Goal: Task Accomplishment & Management: Use online tool/utility

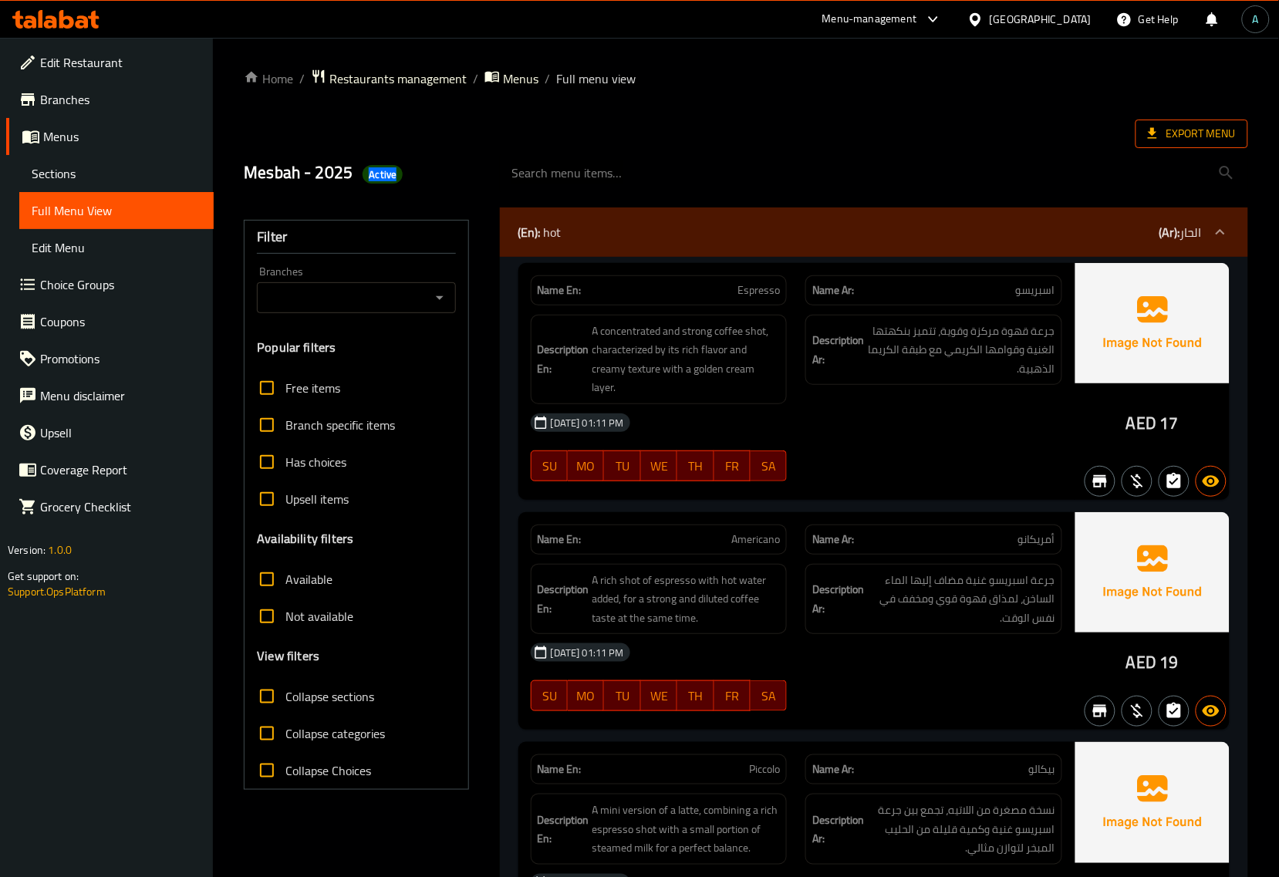
click at [1146, 125] on span "Export Menu" at bounding box center [1192, 134] width 113 height 29
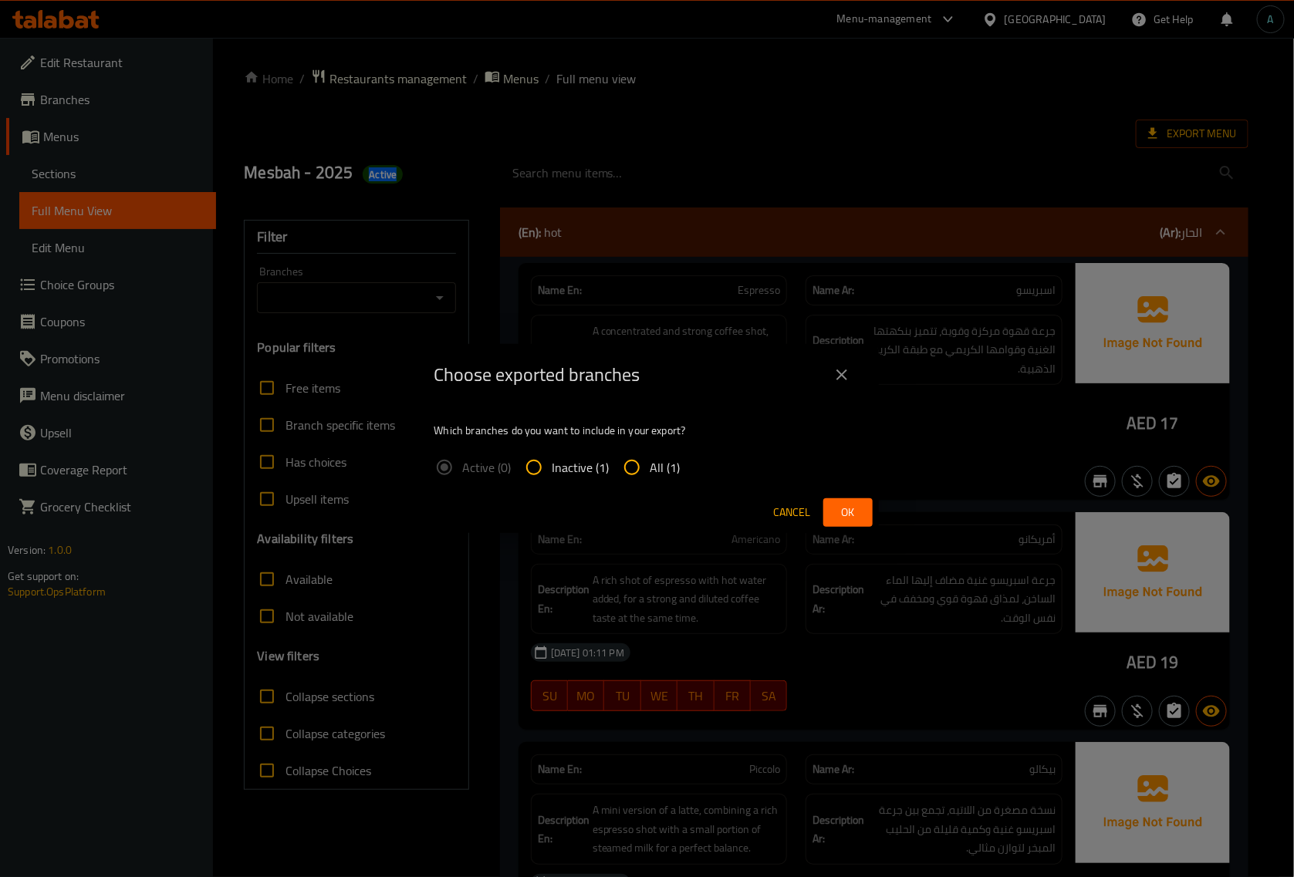
click at [637, 478] on input "All (1)" at bounding box center [631, 467] width 37 height 37
radio input "true"
click at [876, 513] on div "Cancel Ok" at bounding box center [647, 512] width 463 height 41
click at [869, 513] on button "Ok" at bounding box center [847, 512] width 49 height 29
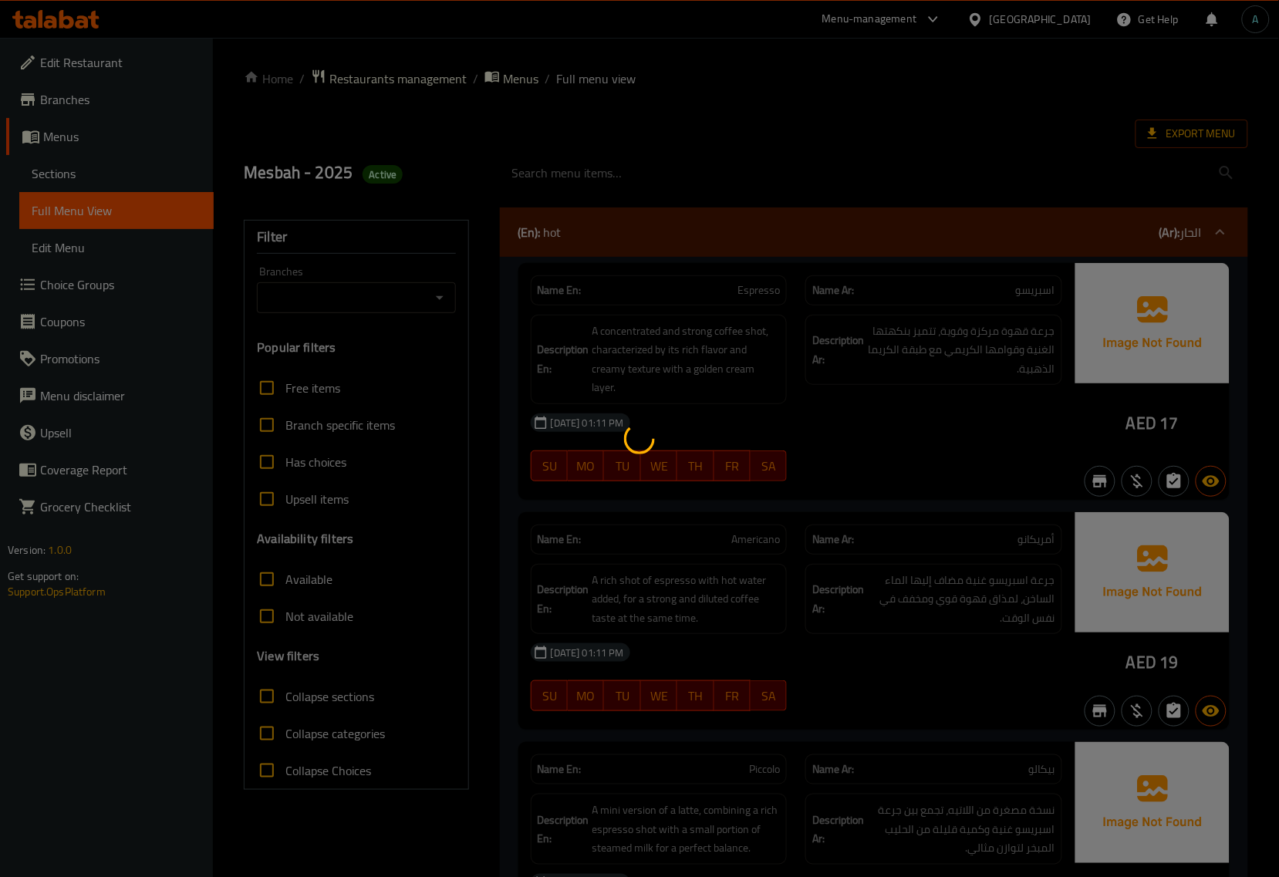
click at [407, 287] on div at bounding box center [639, 438] width 1279 height 877
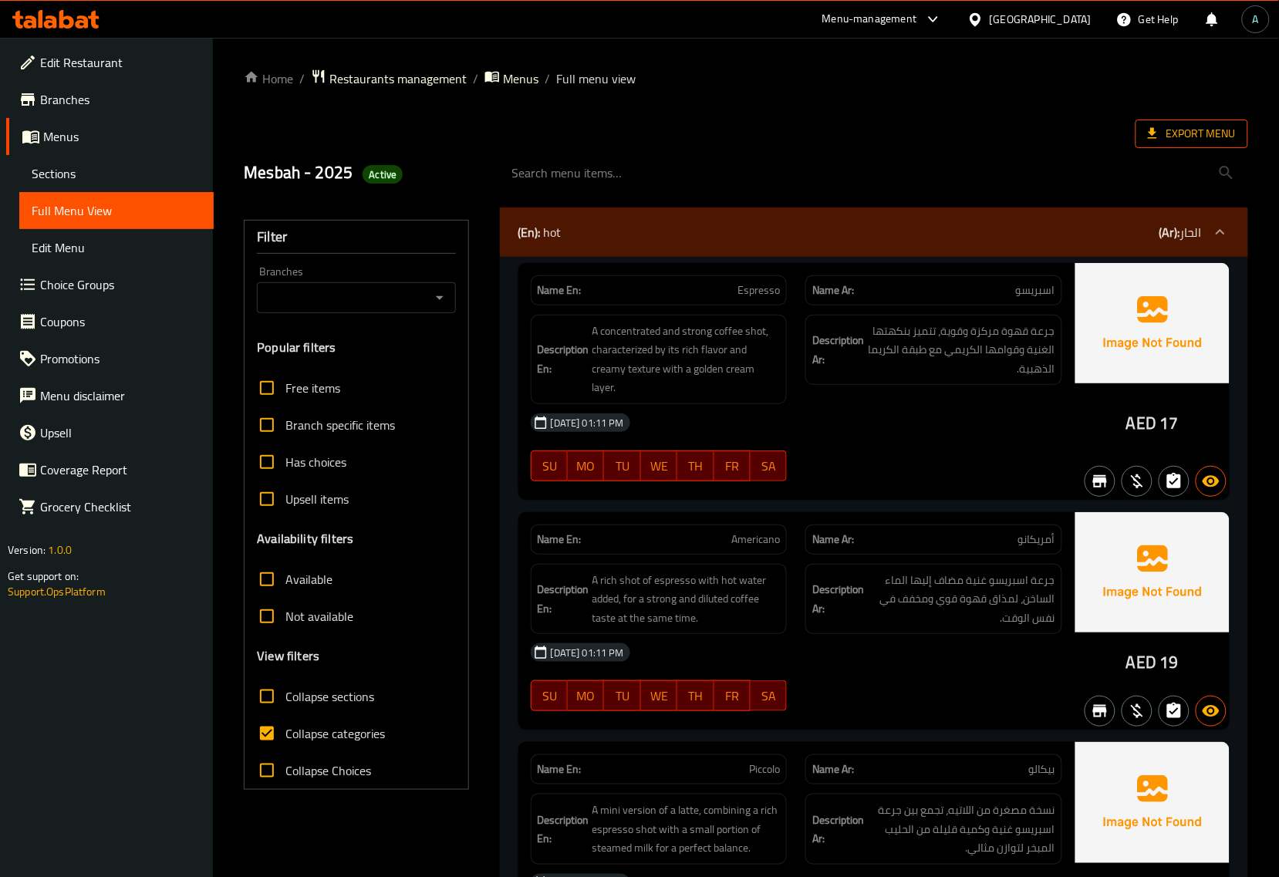
click at [1205, 129] on span "Export Menu" at bounding box center [1192, 133] width 88 height 19
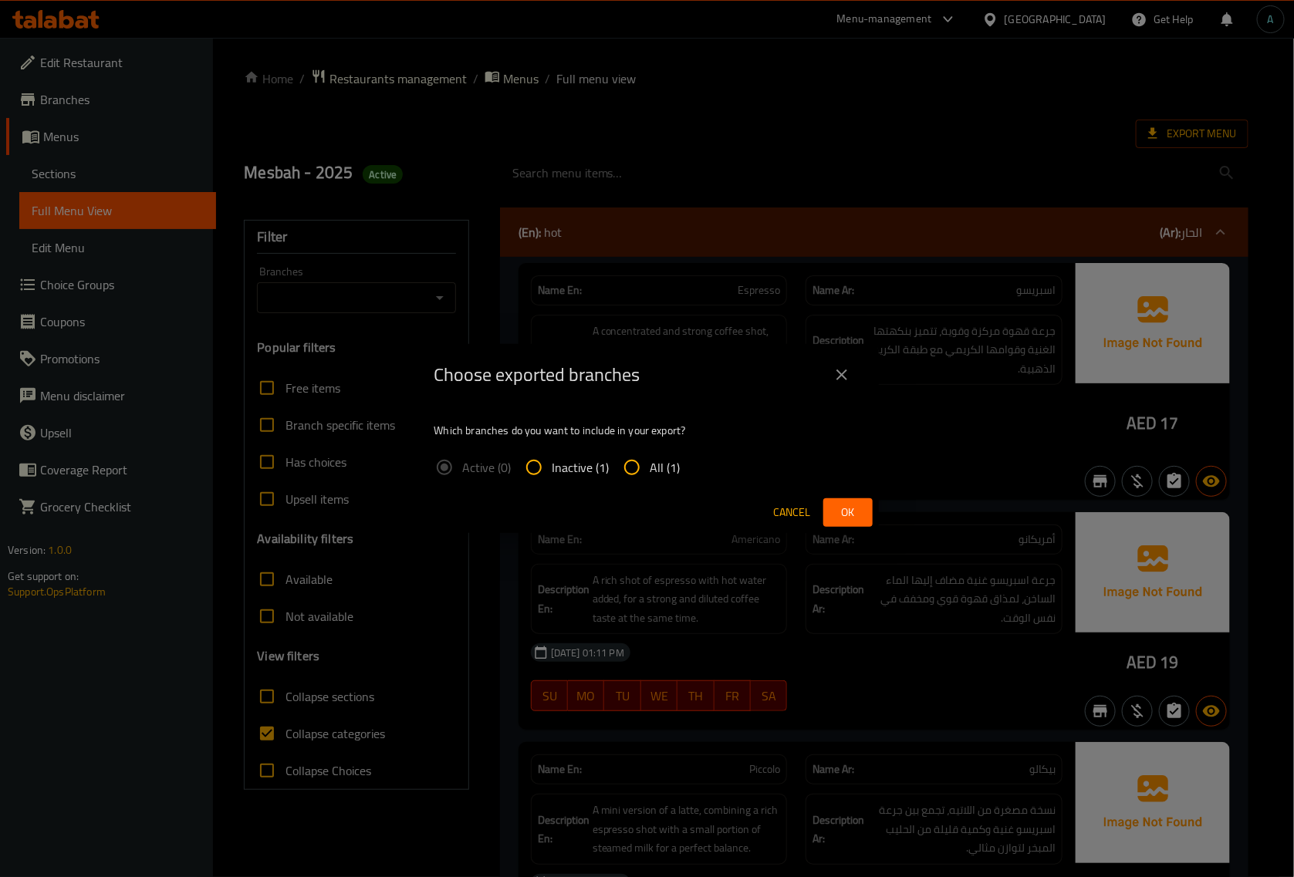
click at [661, 454] on label "All (1)" at bounding box center [646, 467] width 67 height 37
click at [650, 454] on input "All (1)" at bounding box center [631, 467] width 37 height 37
radio input "true"
click at [859, 518] on span "Ok" at bounding box center [848, 512] width 25 height 19
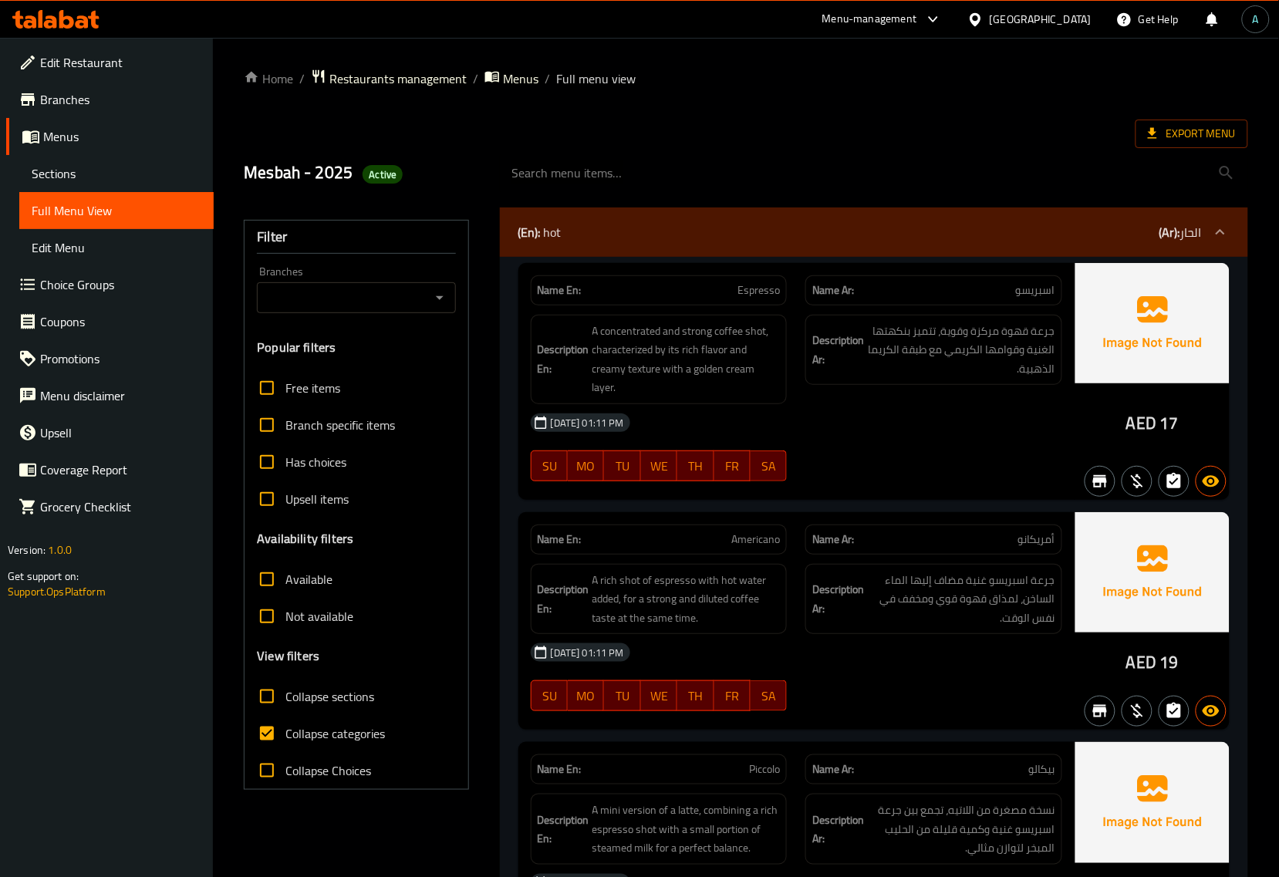
click at [63, 25] on icon at bounding box center [66, 19] width 15 height 19
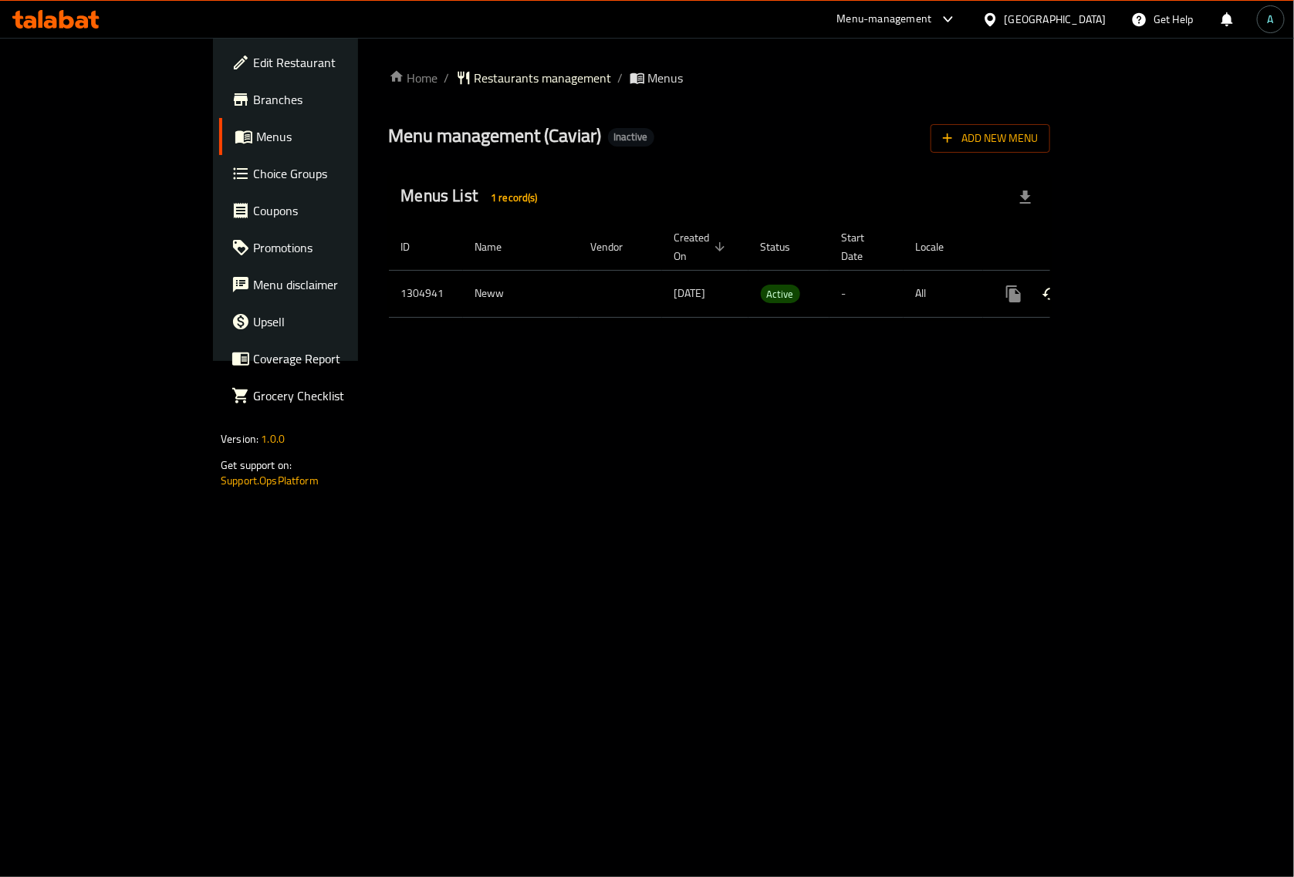
click at [1134, 285] on icon "enhanced table" at bounding box center [1125, 294] width 19 height 19
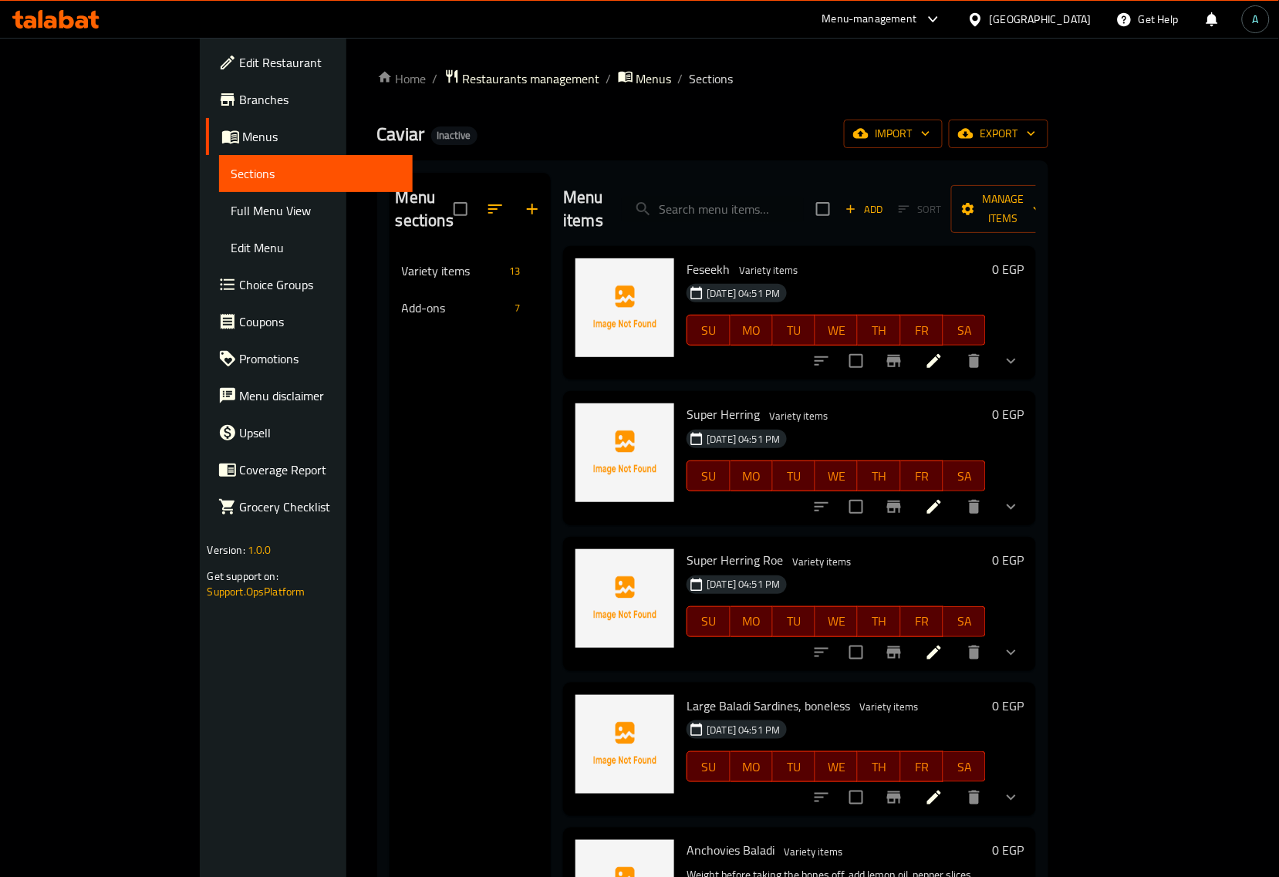
click at [231, 218] on span "Full Menu View" at bounding box center [316, 210] width 170 height 19
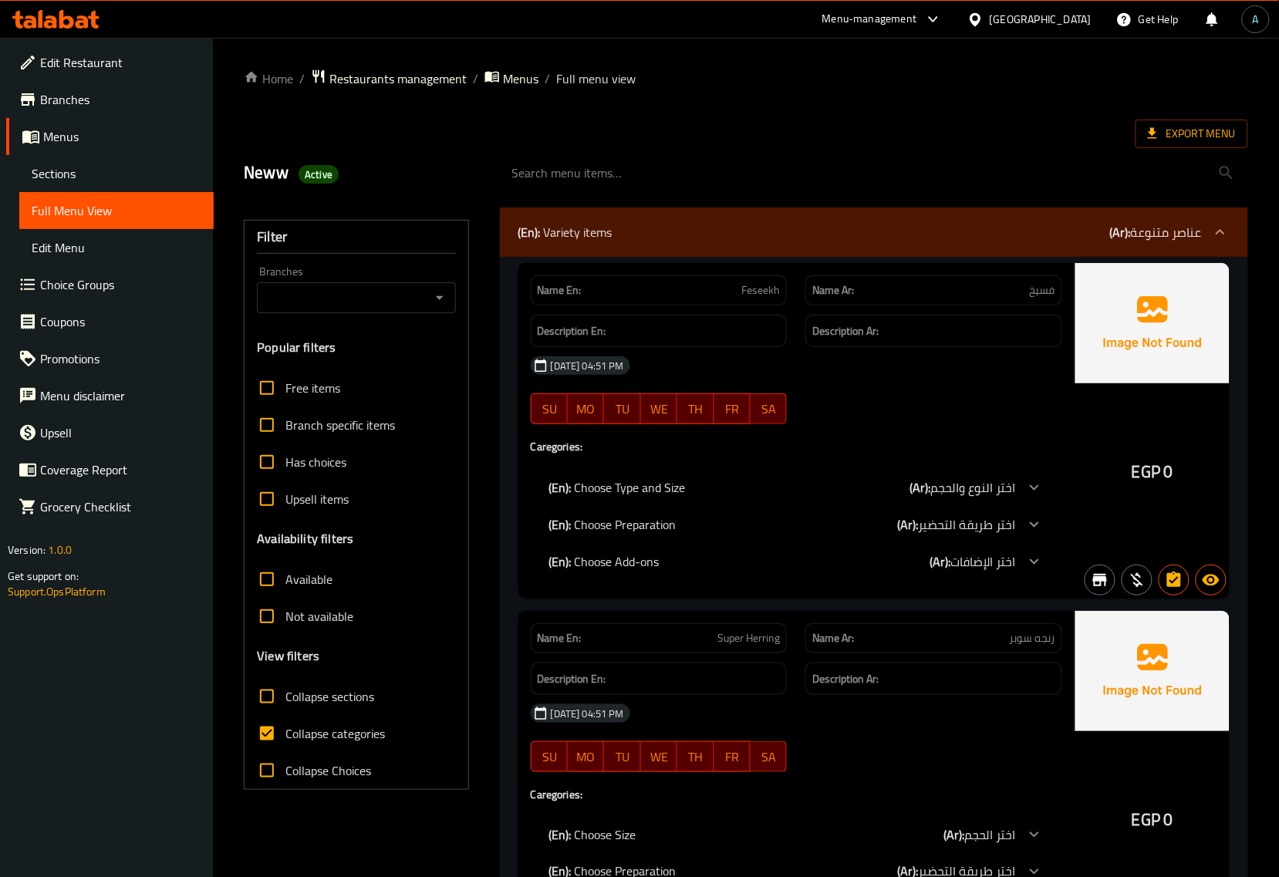
click at [321, 741] on span "Collapse categories" at bounding box center [336, 734] width 100 height 19
click at [286, 741] on input "Collapse categories" at bounding box center [266, 733] width 37 height 37
checkbox input "false"
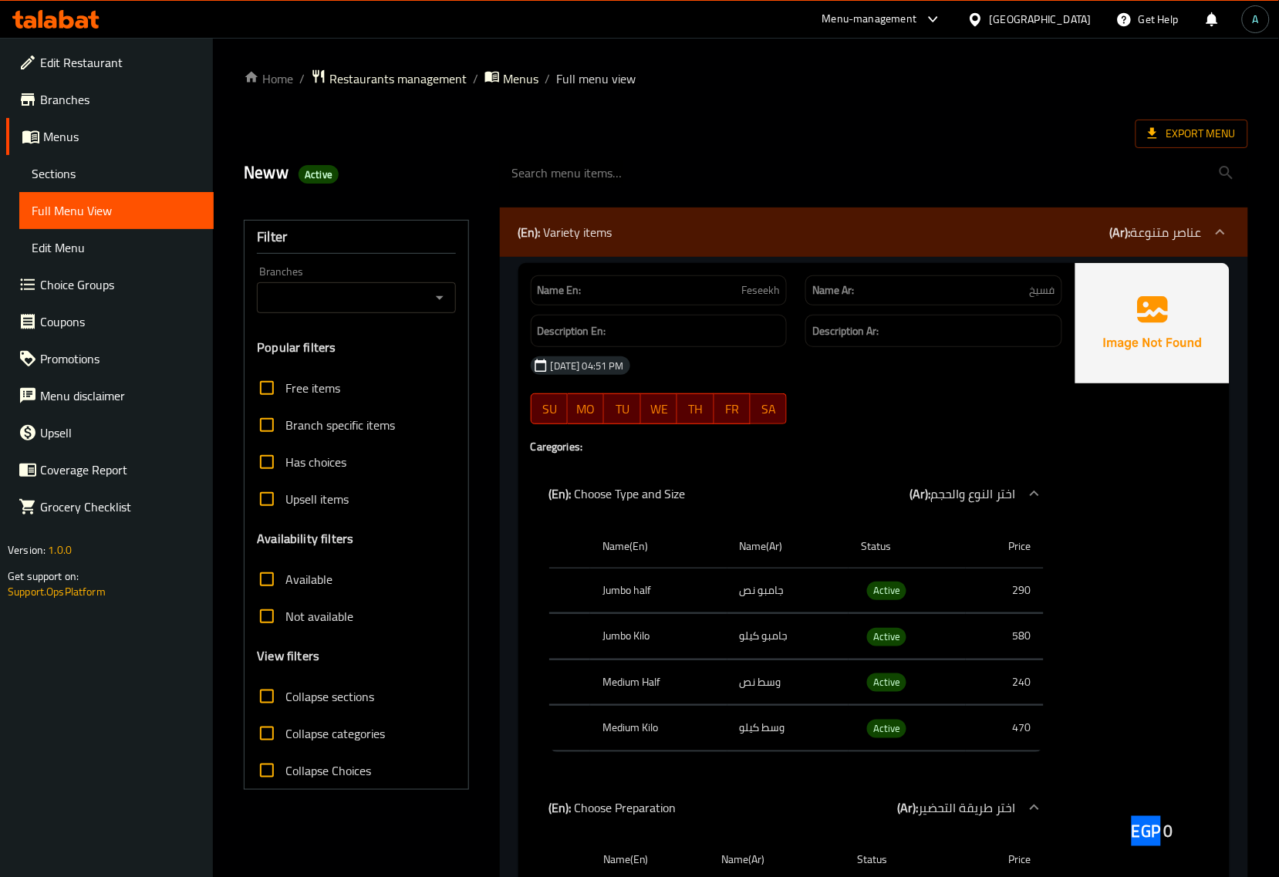
drag, startPoint x: 1127, startPoint y: 831, endPoint x: 1161, endPoint y: 838, distance: 35.4
click at [1161, 838] on div "EGP 0" at bounding box center [1153, 790] width 154 height 1054
copy span "EGP"
drag, startPoint x: 345, startPoint y: 707, endPoint x: 353, endPoint y: 696, distance: 13.3
click at [345, 706] on span "Collapse sections" at bounding box center [330, 697] width 89 height 19
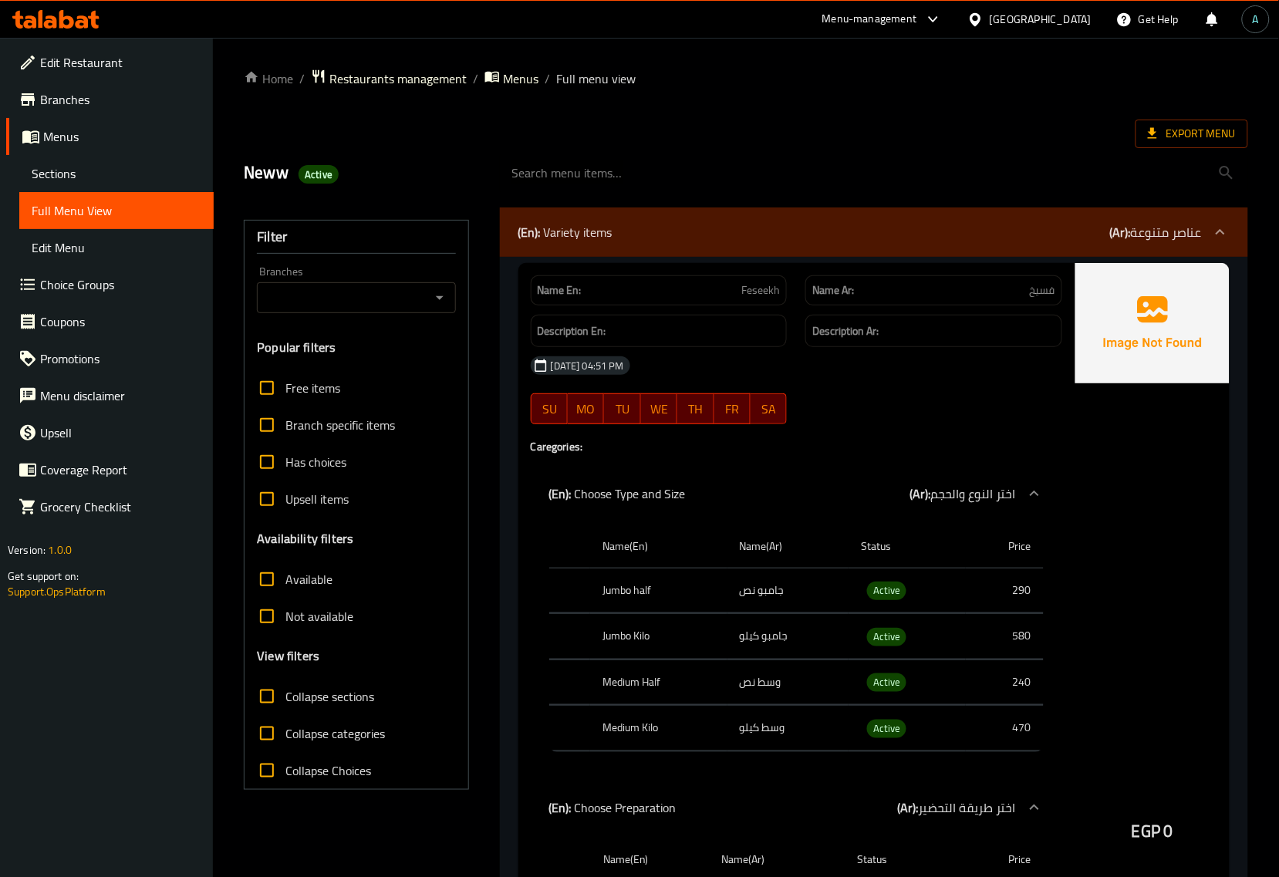
click at [286, 706] on input "Collapse sections" at bounding box center [266, 696] width 37 height 37
checkbox input "true"
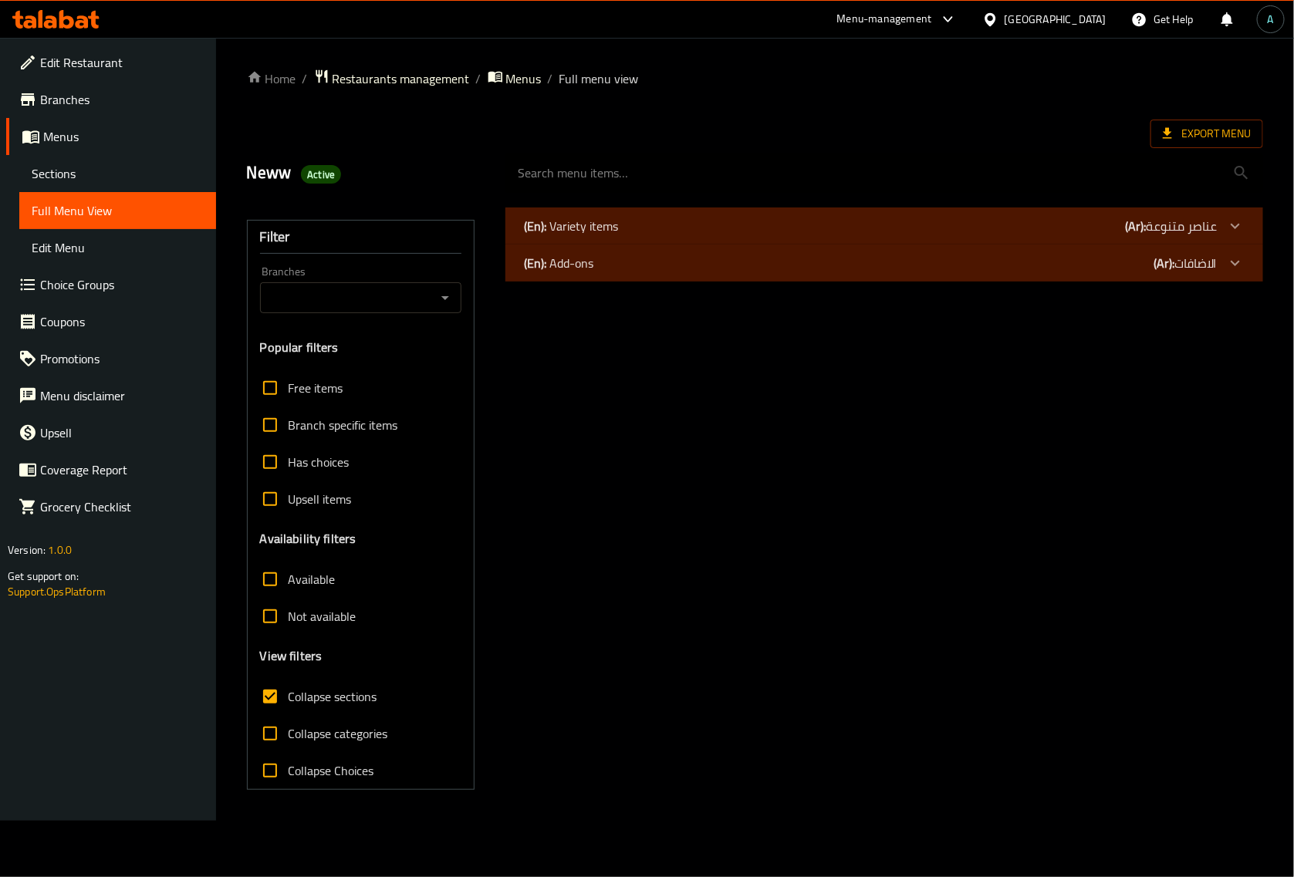
click at [772, 226] on div "(En): Variety items (Ar): عناصر متنوعة" at bounding box center [870, 226] width 693 height 19
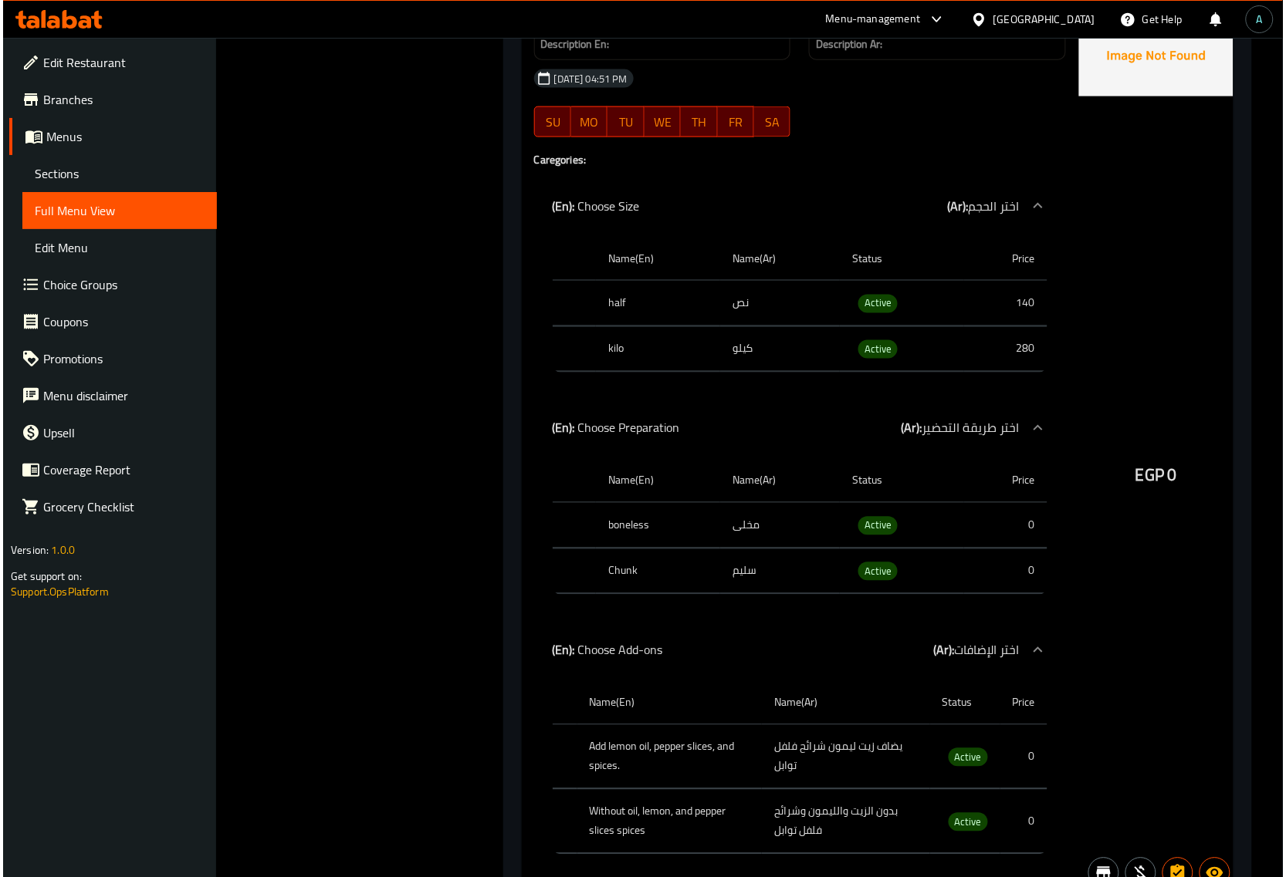
scroll to position [2211, 0]
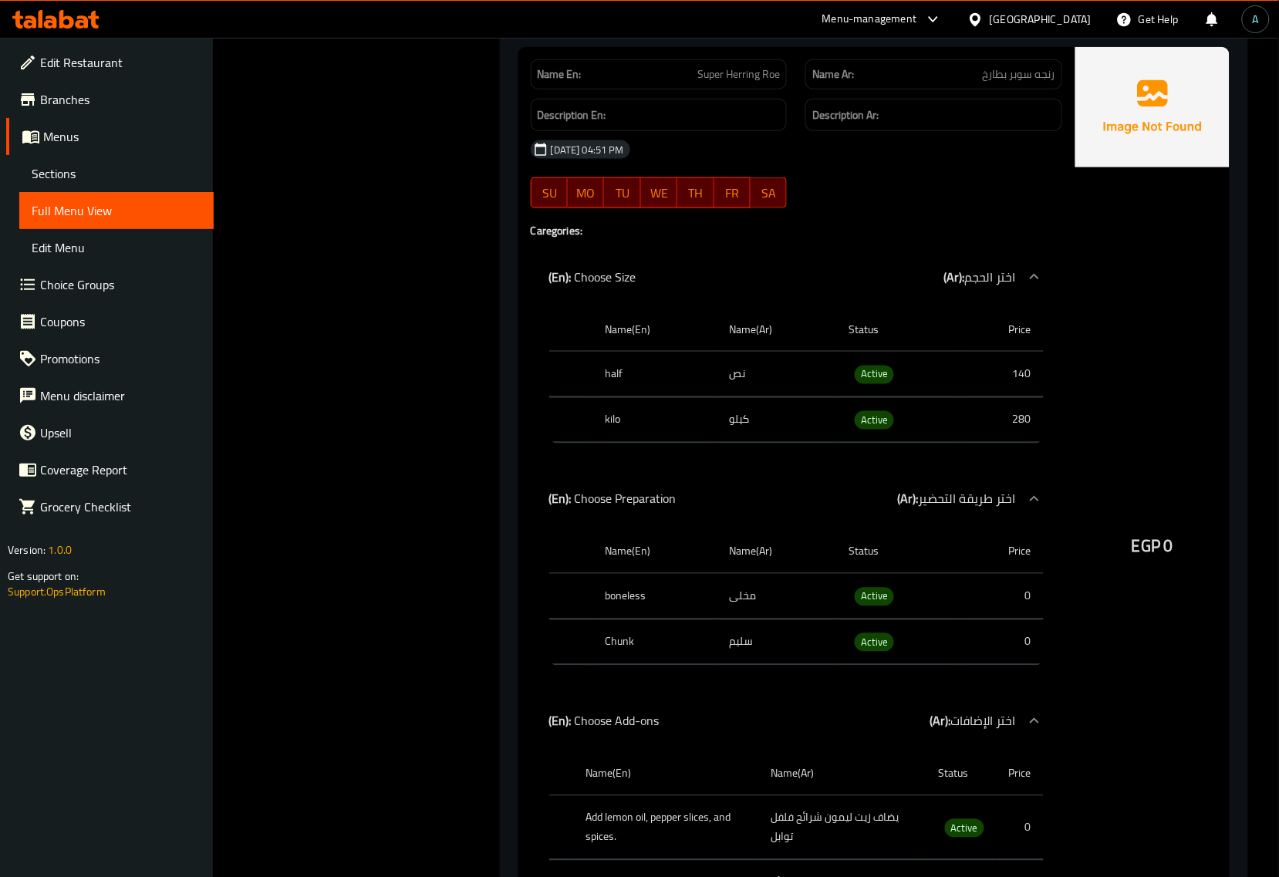
click at [877, 430] on span "Active" at bounding box center [874, 421] width 39 height 18
copy span "Active"
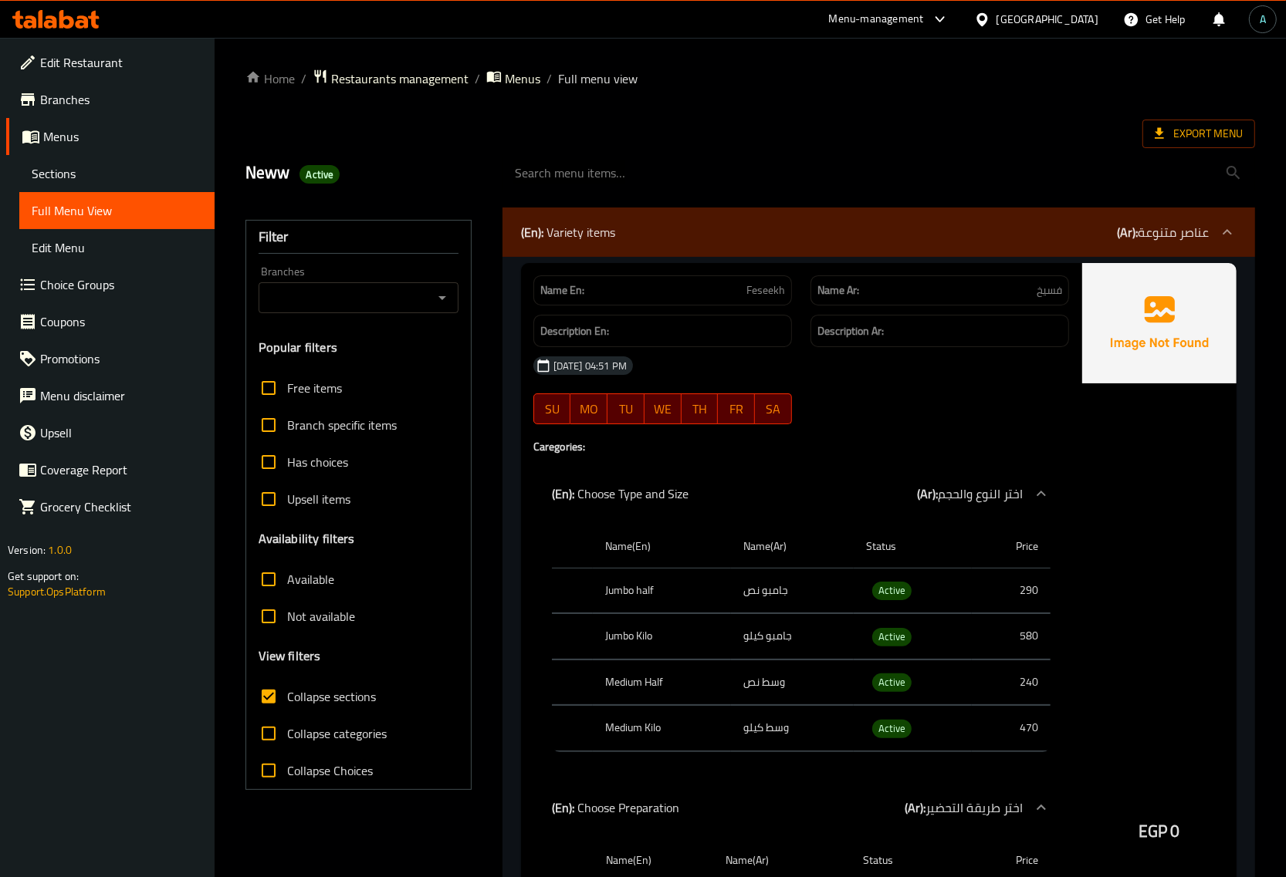
click at [350, 738] on span "Collapse categories" at bounding box center [337, 734] width 100 height 19
click at [287, 738] on input "Collapse categories" at bounding box center [268, 733] width 37 height 37
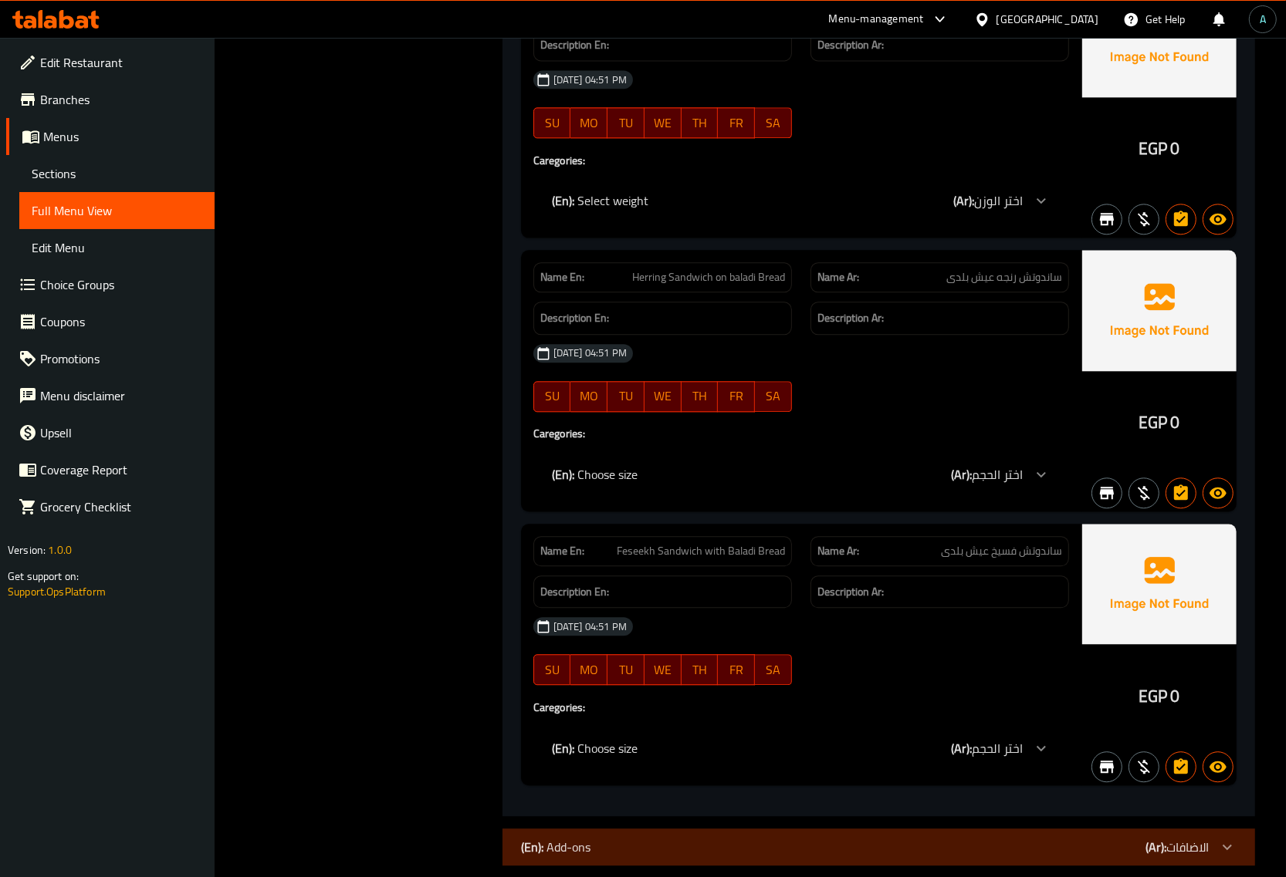
scroll to position [3161, 0]
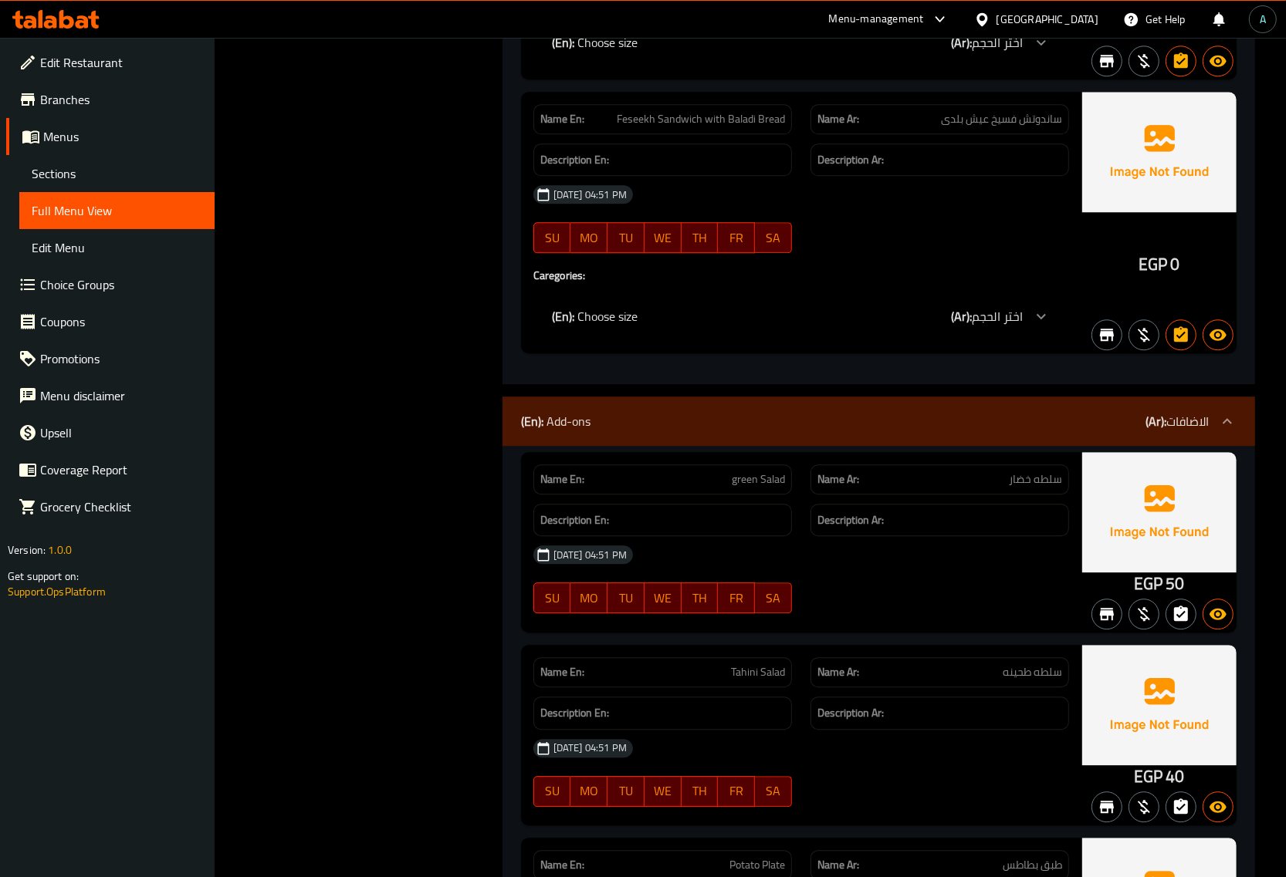
scroll to position [3554, 0]
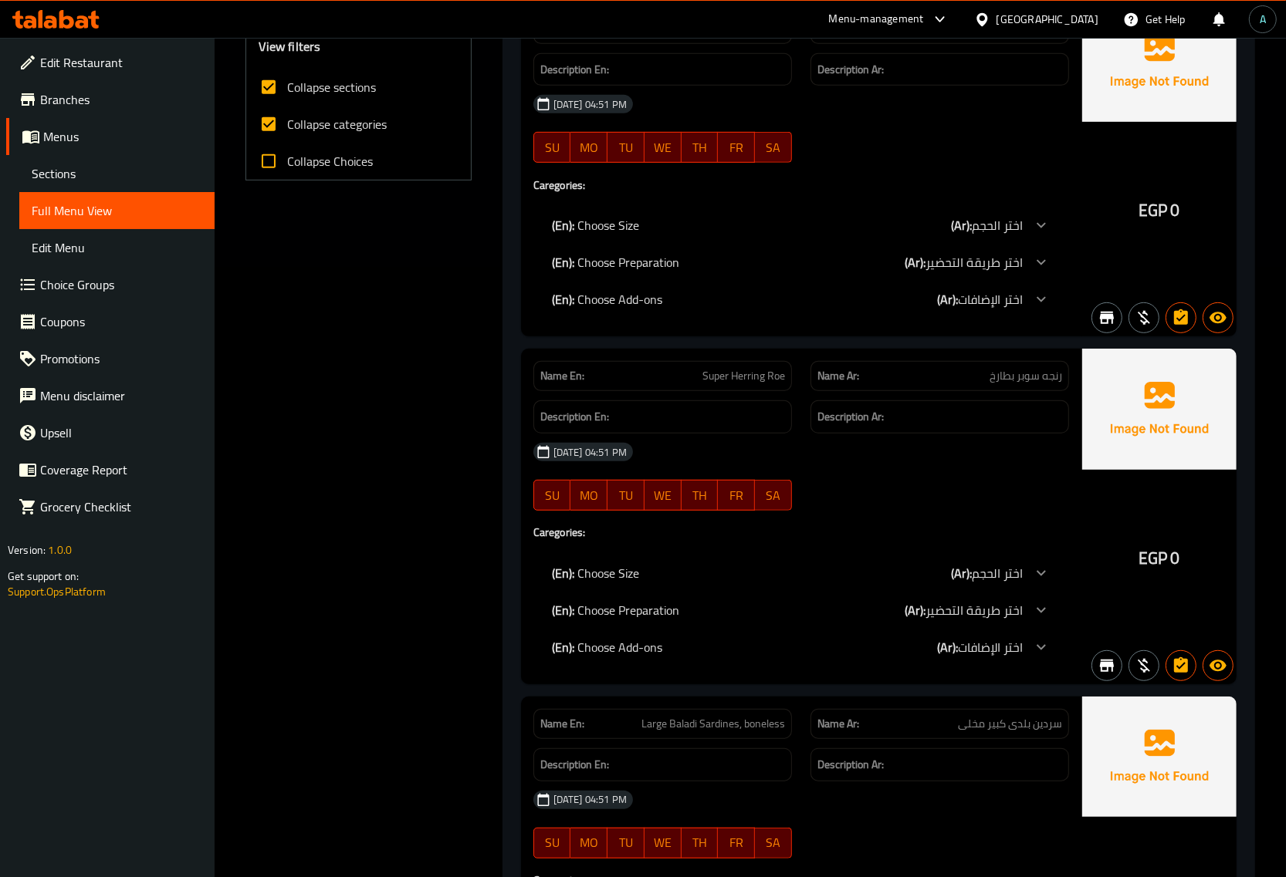
scroll to position [0, 0]
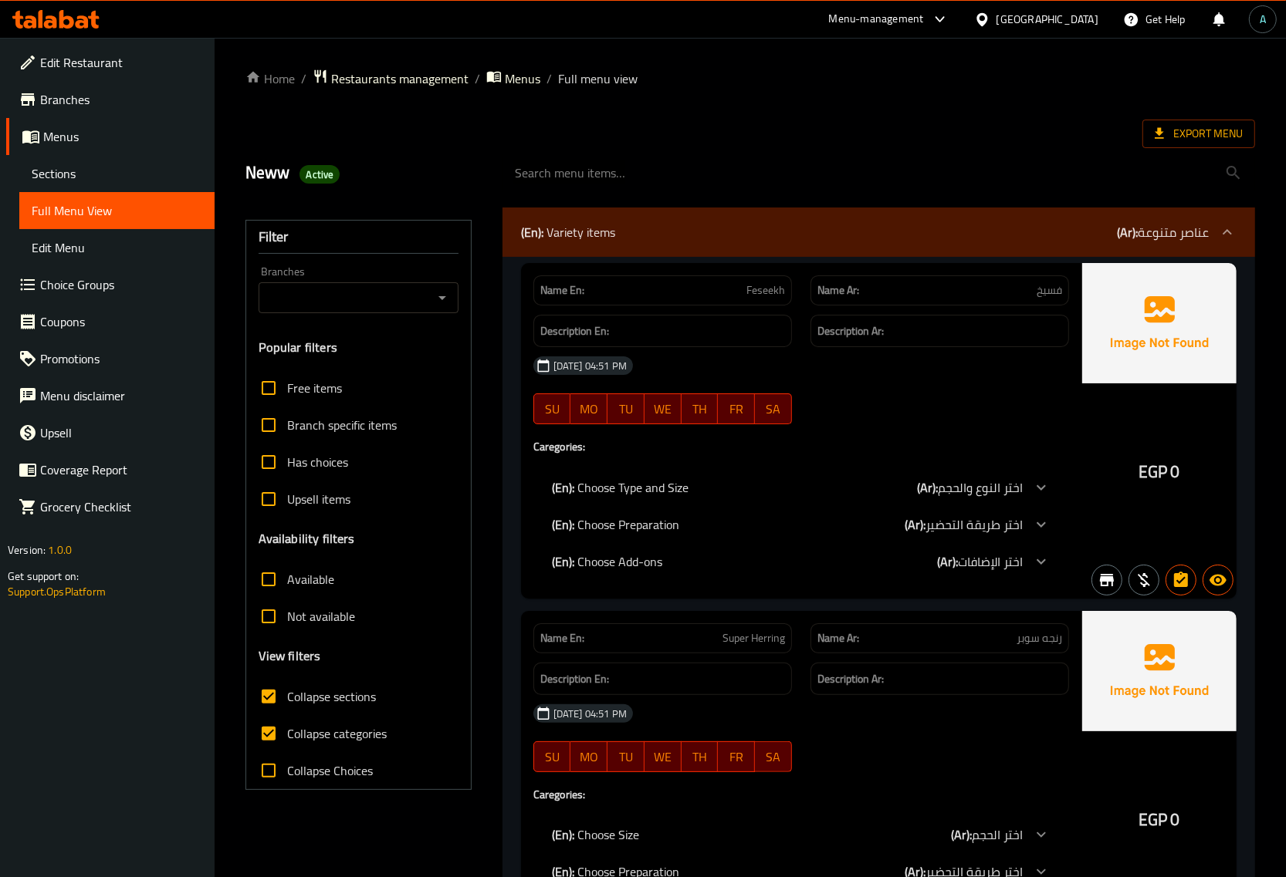
click at [310, 730] on span "Collapse categories" at bounding box center [337, 734] width 100 height 19
click at [287, 730] on input "Collapse categories" at bounding box center [268, 733] width 37 height 37
checkbox input "false"
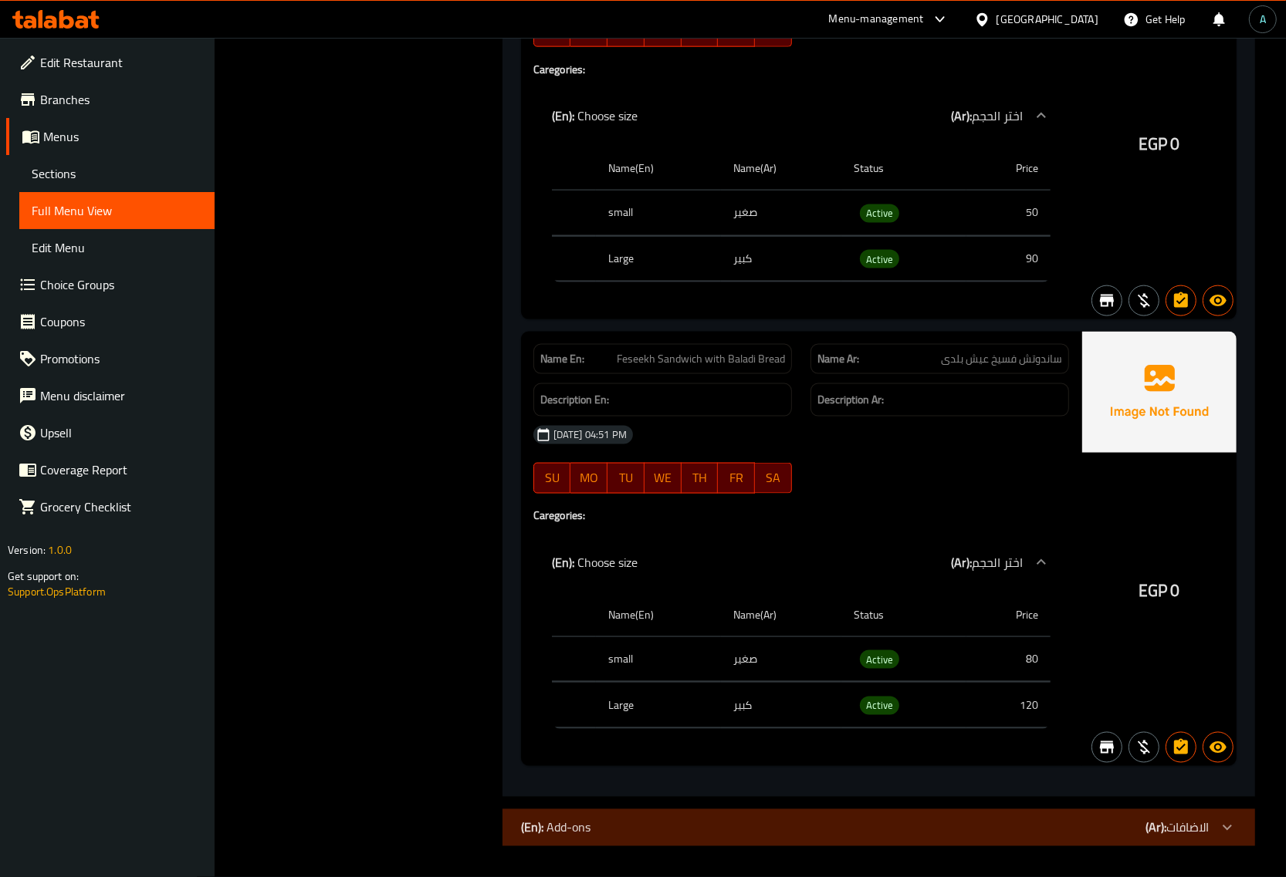
scroll to position [7034, 0]
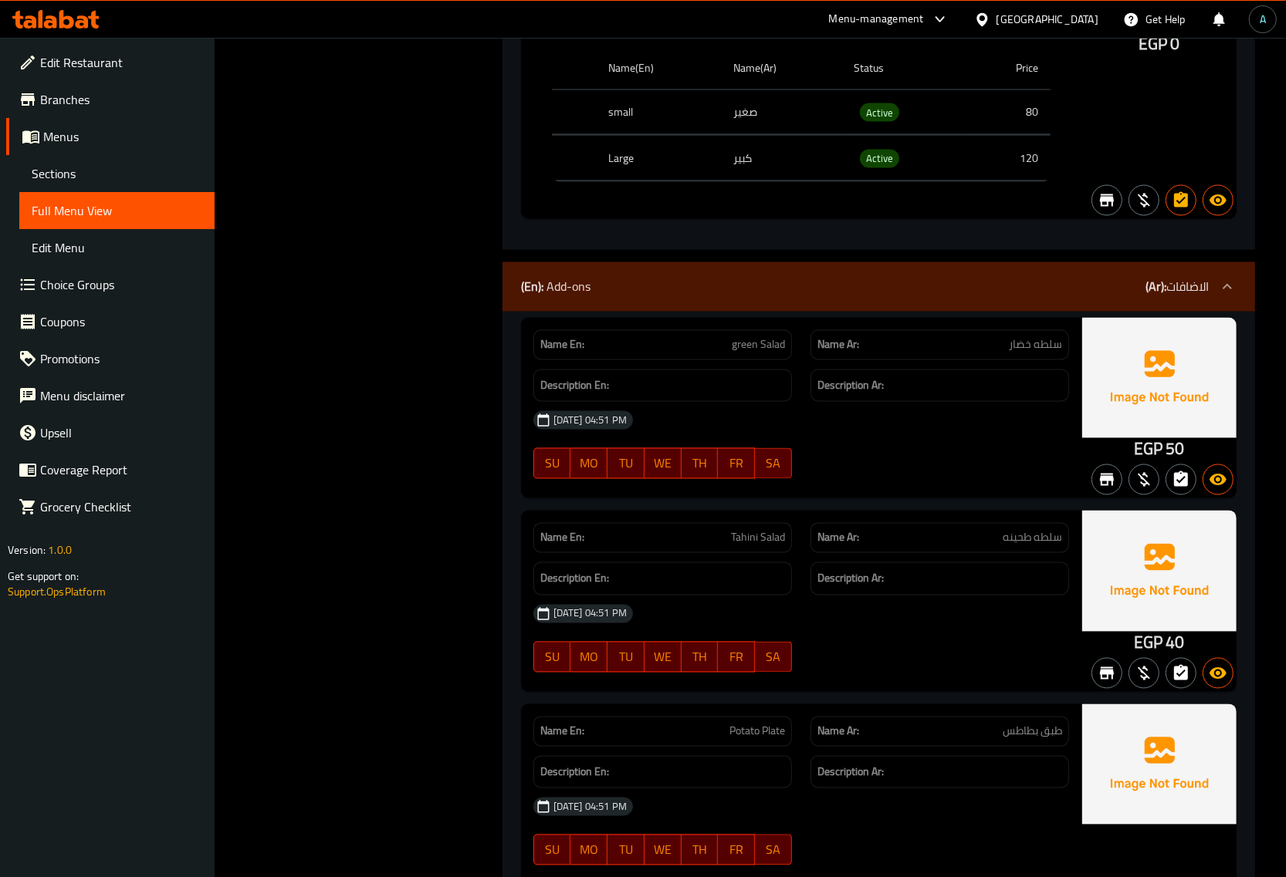
scroll to position [7613, 0]
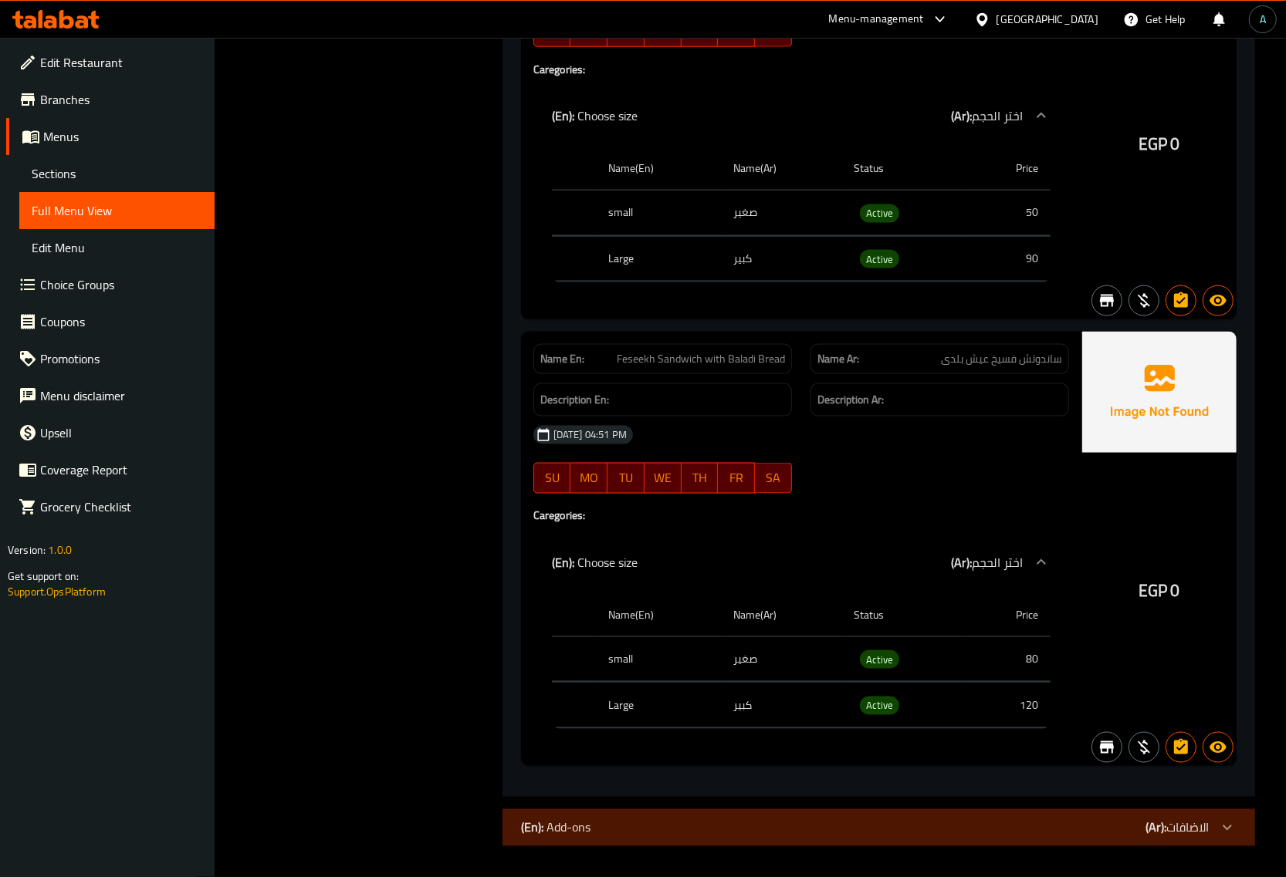
scroll to position [7034, 0]
click at [908, 476] on div "10-08-2025 04:51 PM SU MO TU WE TH FR SA" at bounding box center [801, 460] width 554 height 86
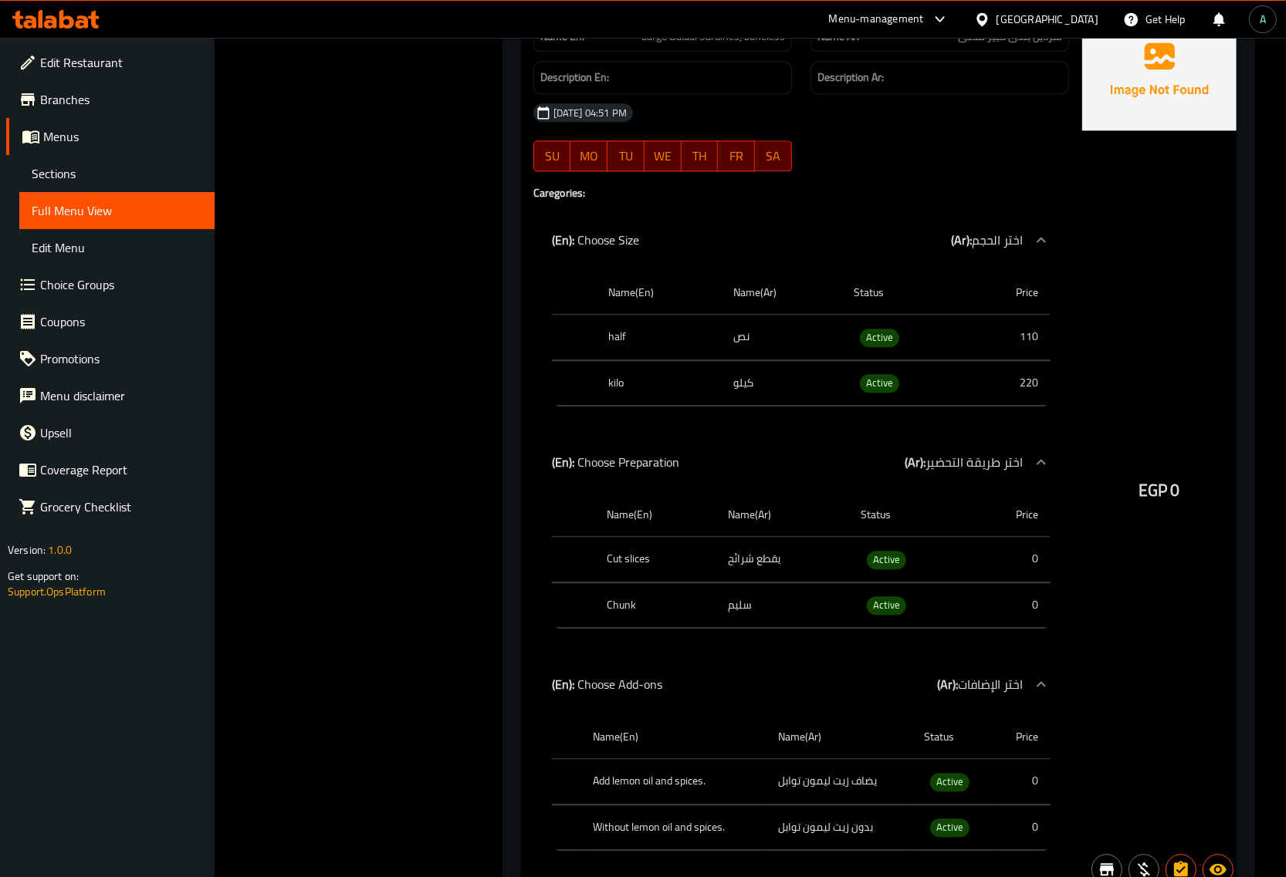
scroll to position [0, 0]
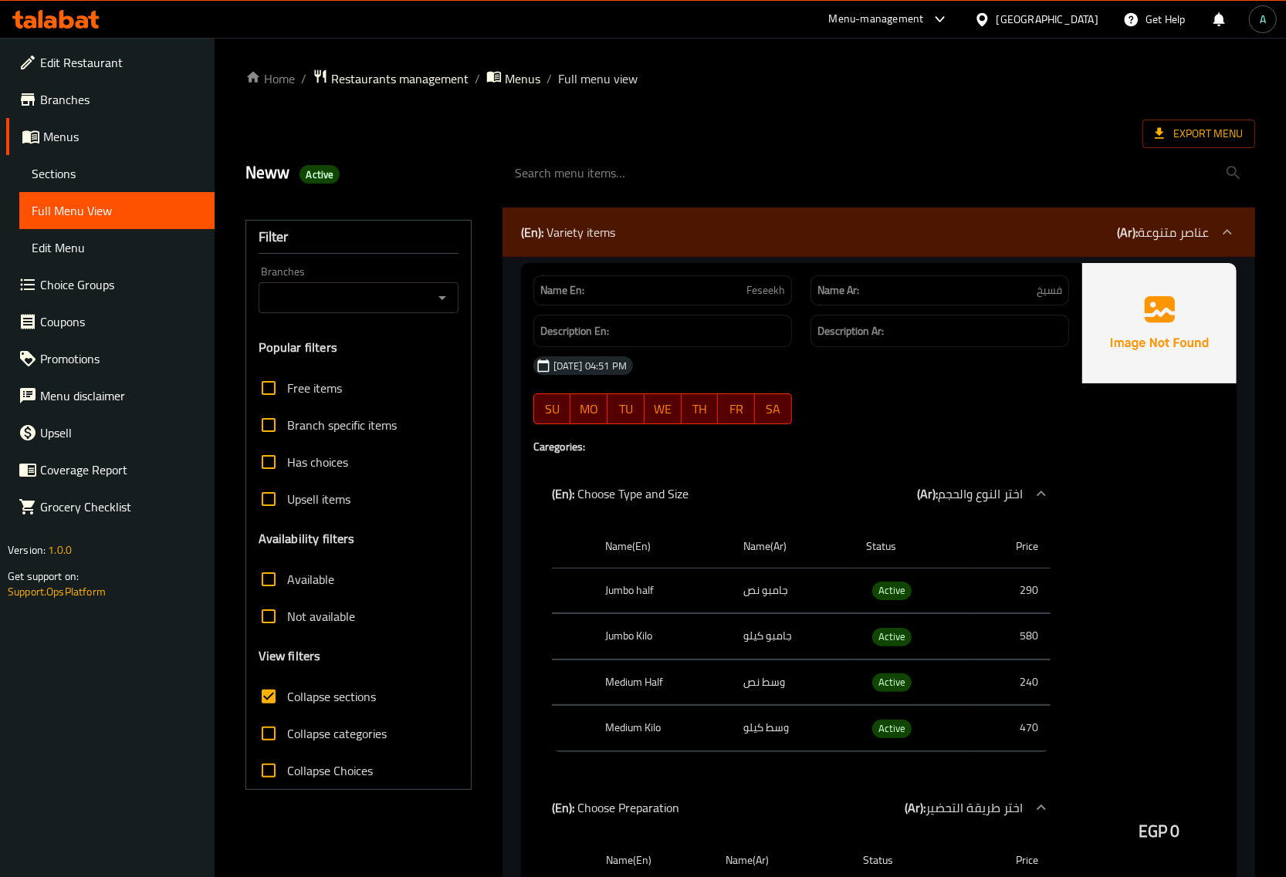
click at [1198, 124] on span "Export Menu" at bounding box center [1198, 133] width 88 height 19
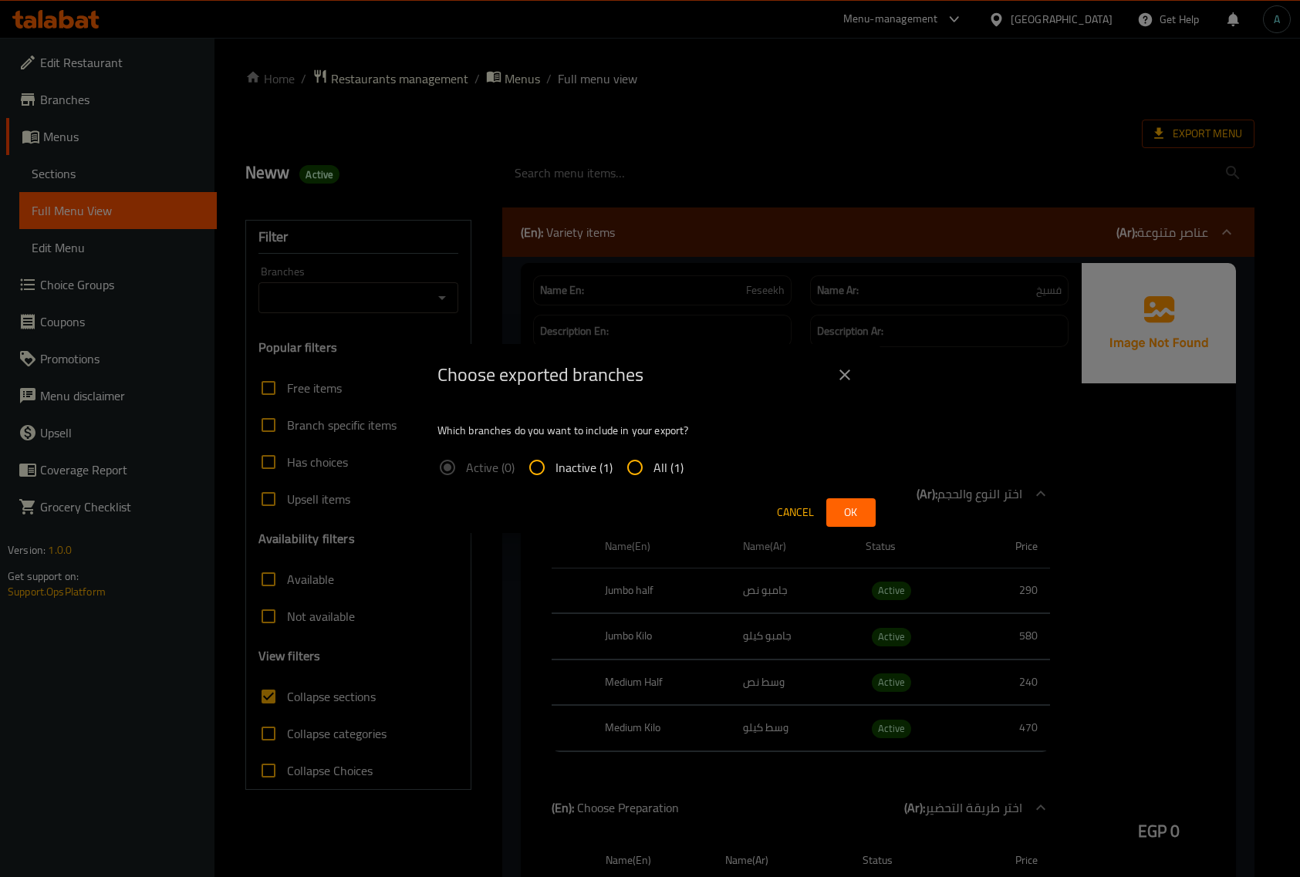
click at [673, 465] on span "All (1)" at bounding box center [669, 467] width 30 height 19
click at [654, 465] on input "All (1)" at bounding box center [635, 467] width 37 height 37
radio input "true"
click at [842, 523] on button "Ok" at bounding box center [850, 512] width 49 height 29
